Goal: Information Seeking & Learning: Understand process/instructions

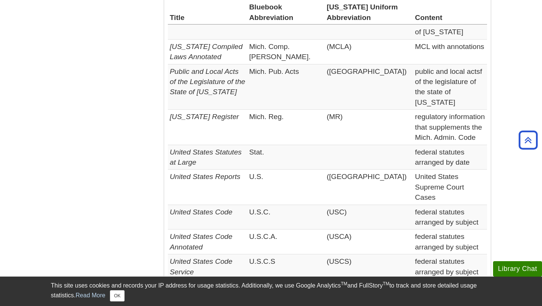
scroll to position [1270, 0]
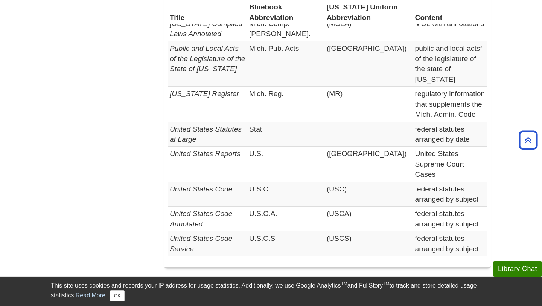
drag, startPoint x: 168, startPoint y: 115, endPoint x: 440, endPoint y: 145, distance: 273.6
copy div "Types of Legal Citations I. Reading a Case Citation Cases are published in repo…"
click at [434, 231] on td "federal statutes arranged by subject" at bounding box center [451, 243] width 74 height 24
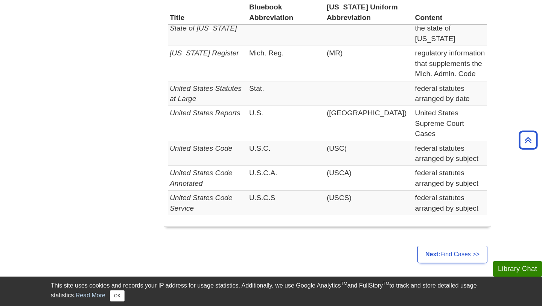
scroll to position [1312, 0]
click at [438, 245] on link "Next: Find Cases >>" at bounding box center [453, 253] width 70 height 17
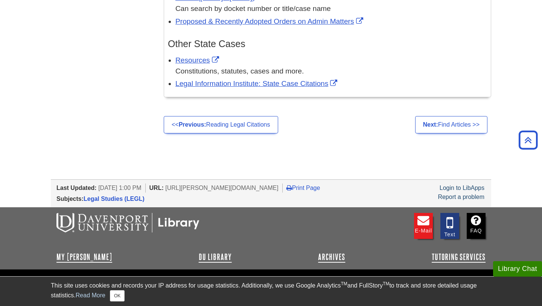
scroll to position [1257, 0]
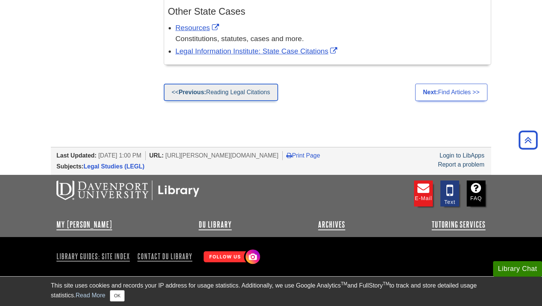
click at [243, 96] on link "<< Previous: Reading Legal Citations" at bounding box center [221, 92] width 115 height 17
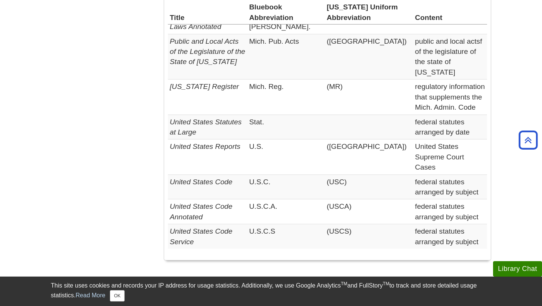
scroll to position [1354, 0]
